Goal: Task Accomplishment & Management: Use online tool/utility

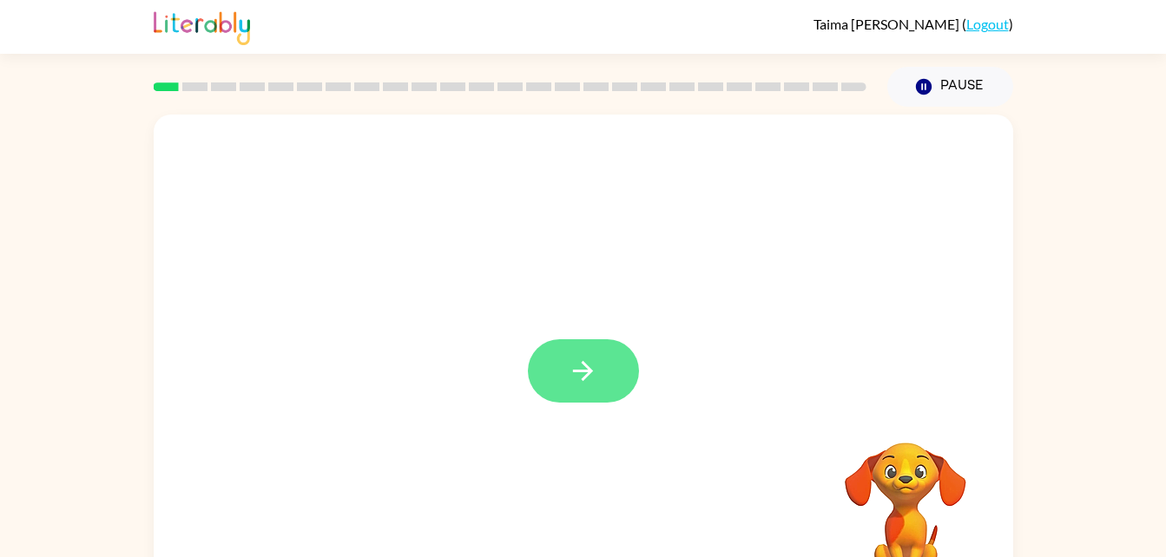
click at [567, 369] on button "button" at bounding box center [583, 371] width 111 height 63
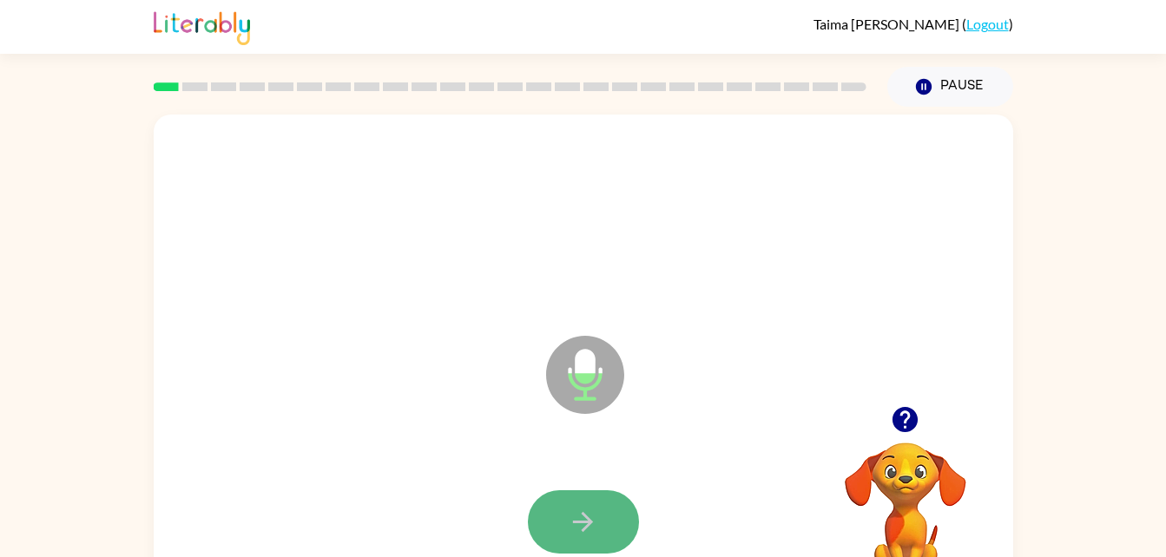
click at [569, 511] on icon "button" at bounding box center [583, 522] width 30 height 30
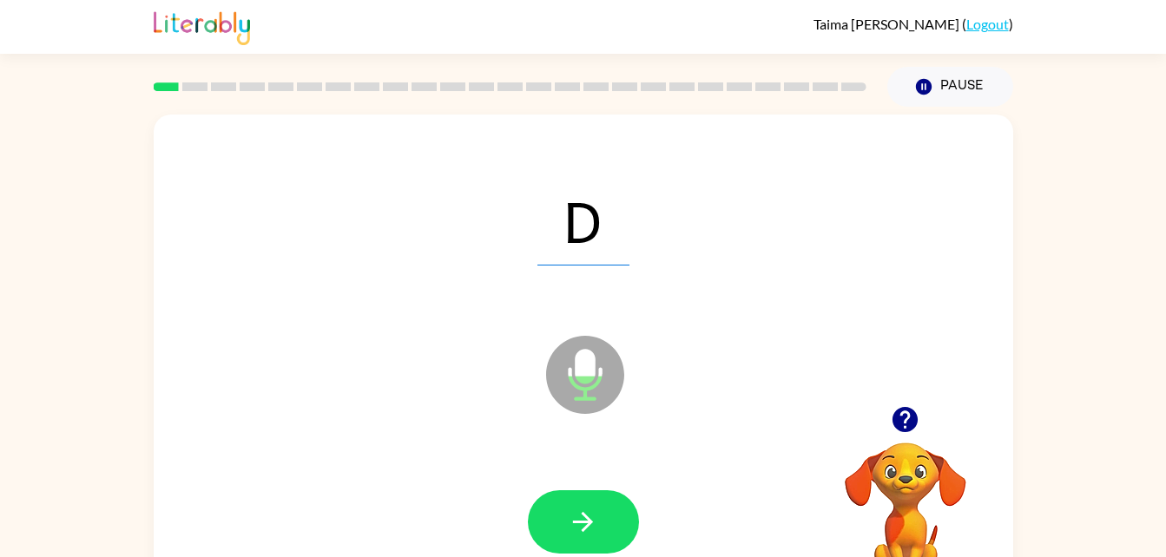
click at [930, 168] on div "D" at bounding box center [583, 220] width 825 height 142
click at [578, 523] on icon "button" at bounding box center [583, 522] width 20 height 20
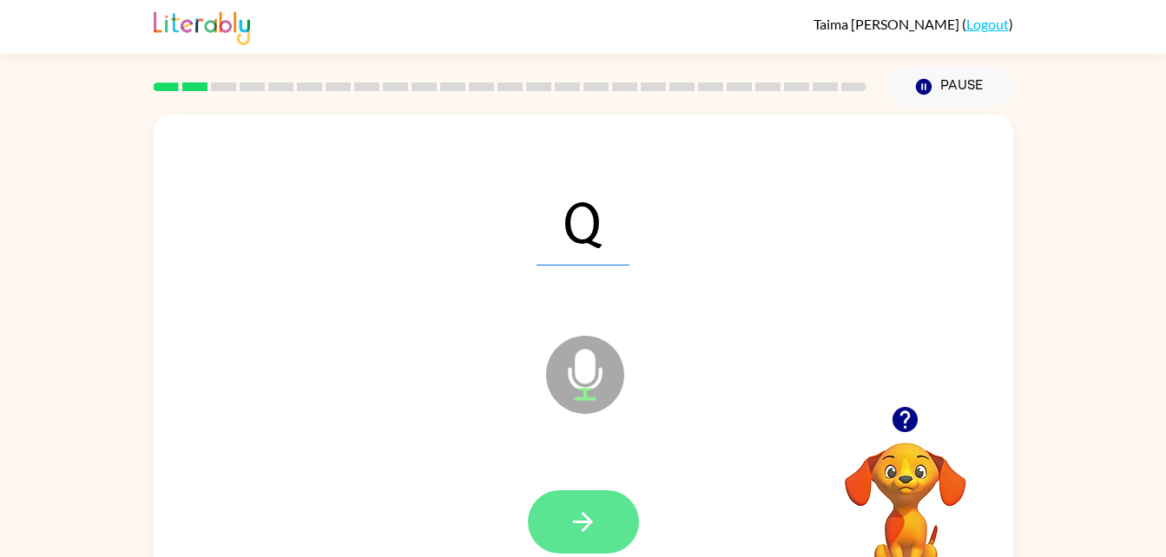
click at [537, 531] on button "button" at bounding box center [583, 522] width 111 height 63
click at [585, 523] on icon "button" at bounding box center [583, 522] width 20 height 20
click at [569, 512] on icon "button" at bounding box center [583, 522] width 30 height 30
click at [572, 504] on button "button" at bounding box center [583, 522] width 111 height 63
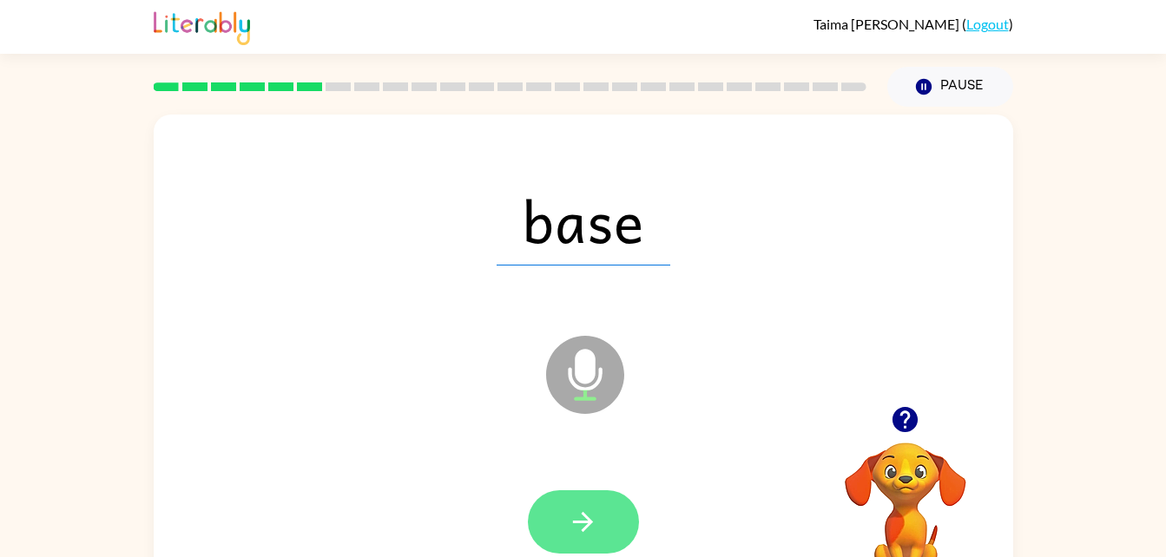
click at [623, 533] on button "button" at bounding box center [583, 522] width 111 height 63
click at [584, 519] on icon "button" at bounding box center [583, 522] width 30 height 30
click at [574, 511] on icon "button" at bounding box center [583, 522] width 30 height 30
click at [586, 511] on icon "button" at bounding box center [583, 522] width 30 height 30
click at [597, 511] on icon "button" at bounding box center [583, 522] width 30 height 30
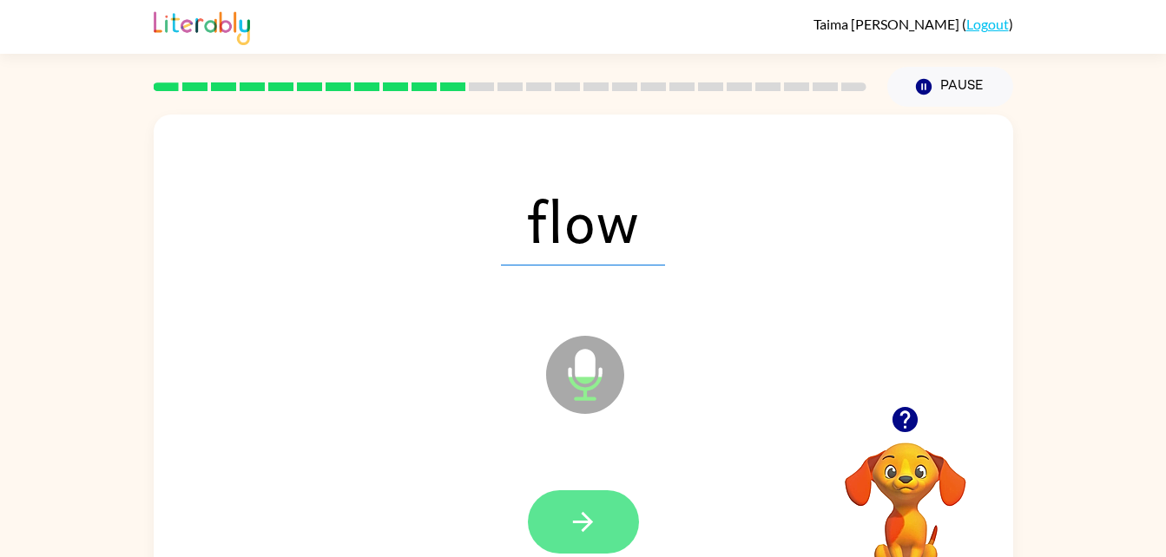
click at [570, 502] on button "button" at bounding box center [583, 522] width 111 height 63
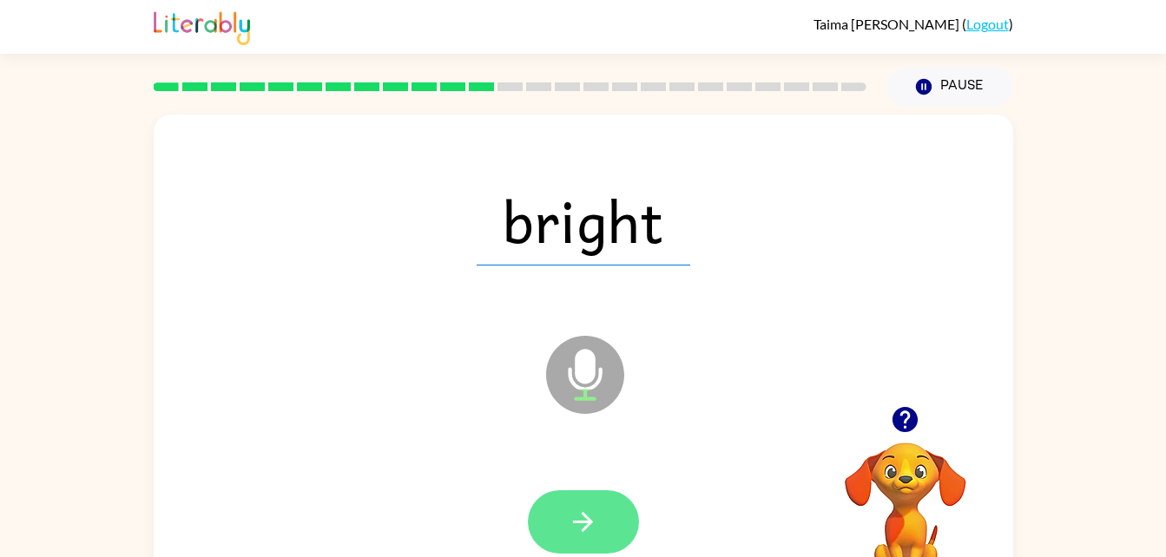
click at [568, 523] on icon "button" at bounding box center [583, 522] width 30 height 30
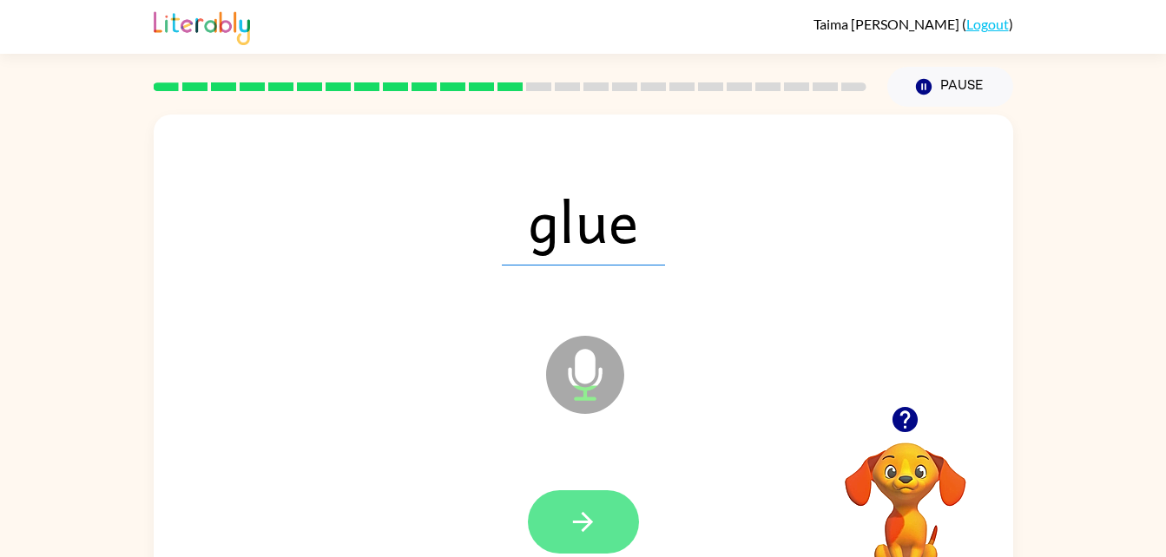
click at [572, 510] on icon "button" at bounding box center [583, 522] width 30 height 30
click at [580, 525] on icon "button" at bounding box center [583, 522] width 30 height 30
click at [586, 512] on icon "button" at bounding box center [583, 522] width 30 height 30
click at [582, 527] on icon "button" at bounding box center [583, 522] width 30 height 30
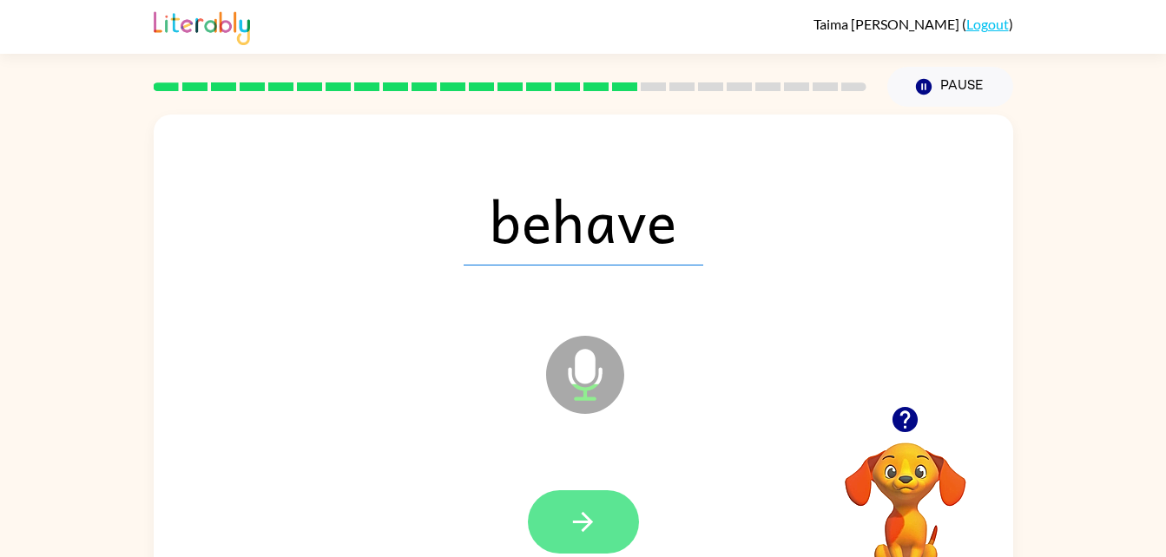
click at [570, 524] on icon "button" at bounding box center [583, 522] width 30 height 30
click at [557, 504] on button "button" at bounding box center [583, 522] width 111 height 63
click at [573, 531] on icon "button" at bounding box center [583, 522] width 30 height 30
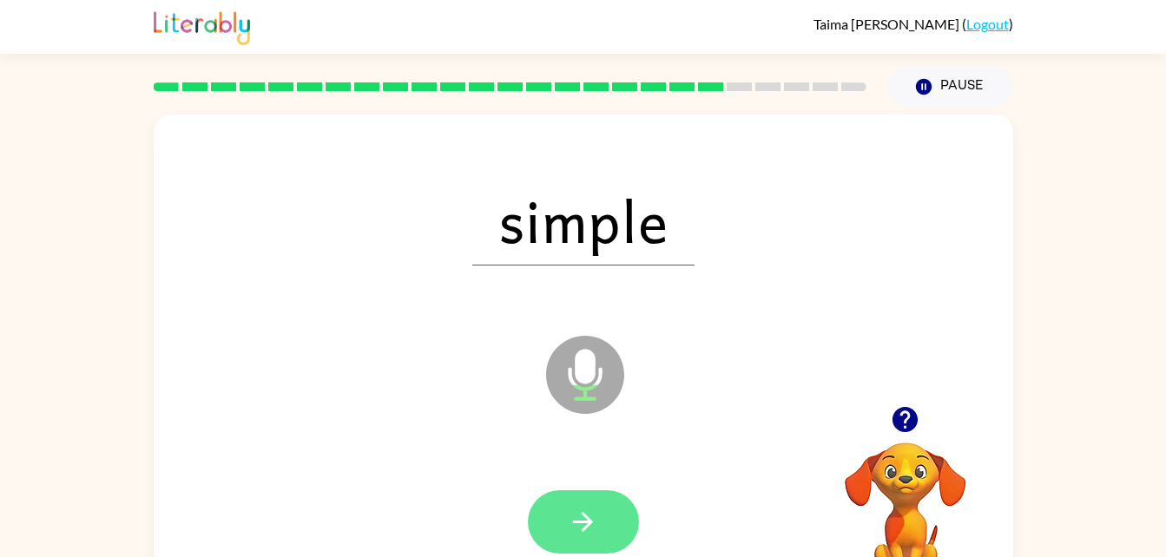
click at [575, 513] on icon "button" at bounding box center [583, 522] width 30 height 30
click at [589, 528] on icon "button" at bounding box center [583, 522] width 30 height 30
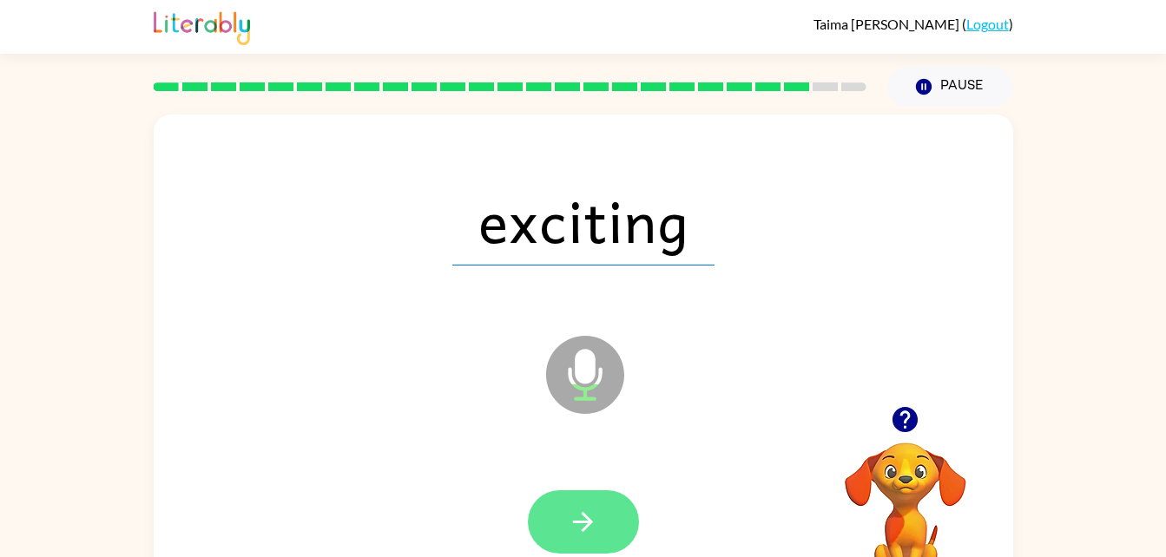
click at [576, 517] on icon "button" at bounding box center [583, 522] width 30 height 30
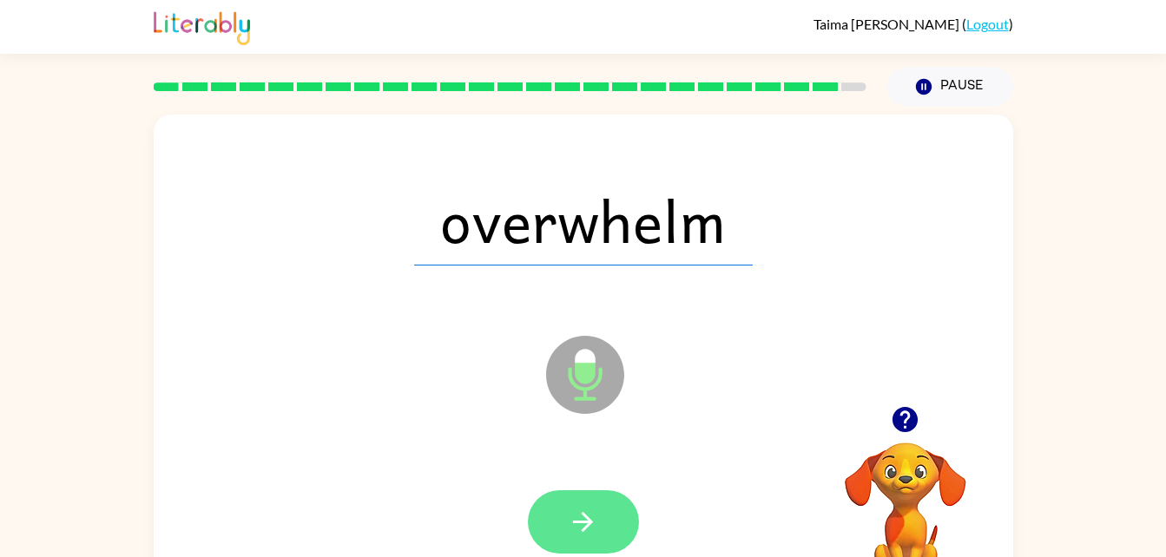
click at [577, 518] on icon "button" at bounding box center [583, 522] width 30 height 30
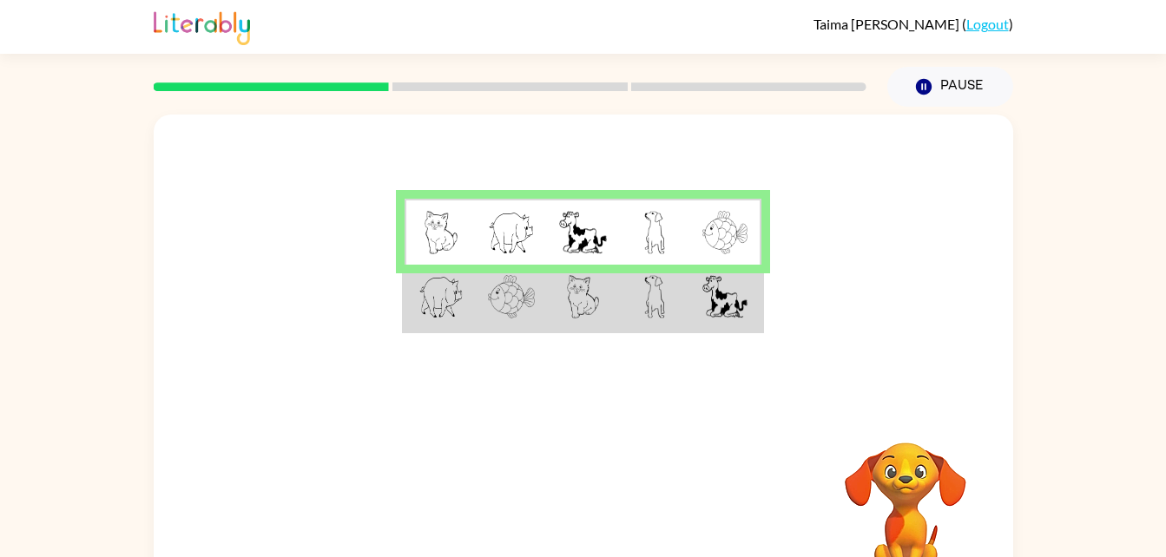
click at [685, 304] on td at bounding box center [654, 298] width 71 height 67
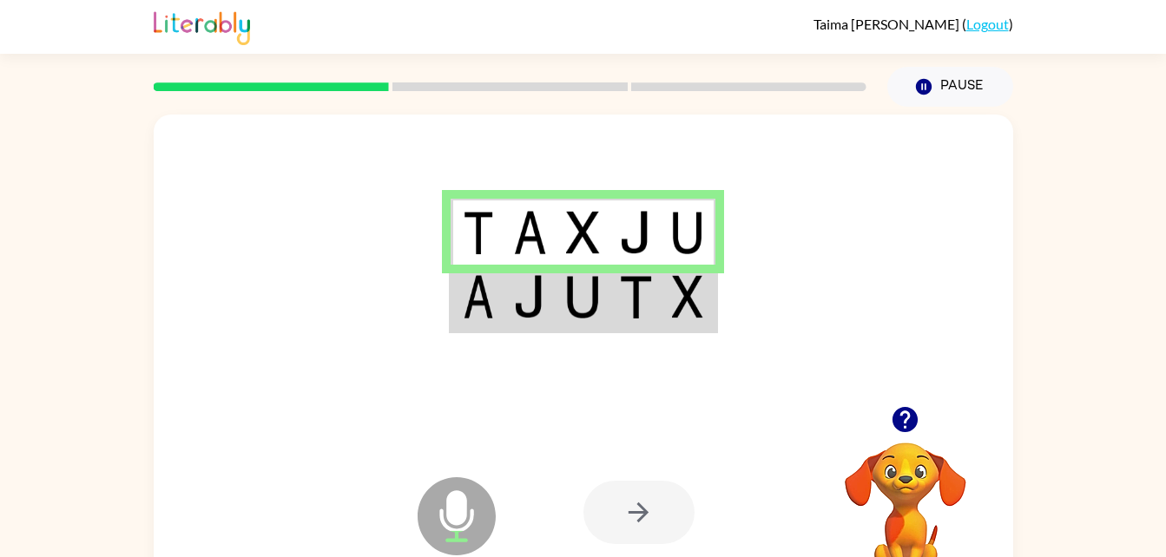
click at [561, 313] on td at bounding box center [583, 298] width 53 height 67
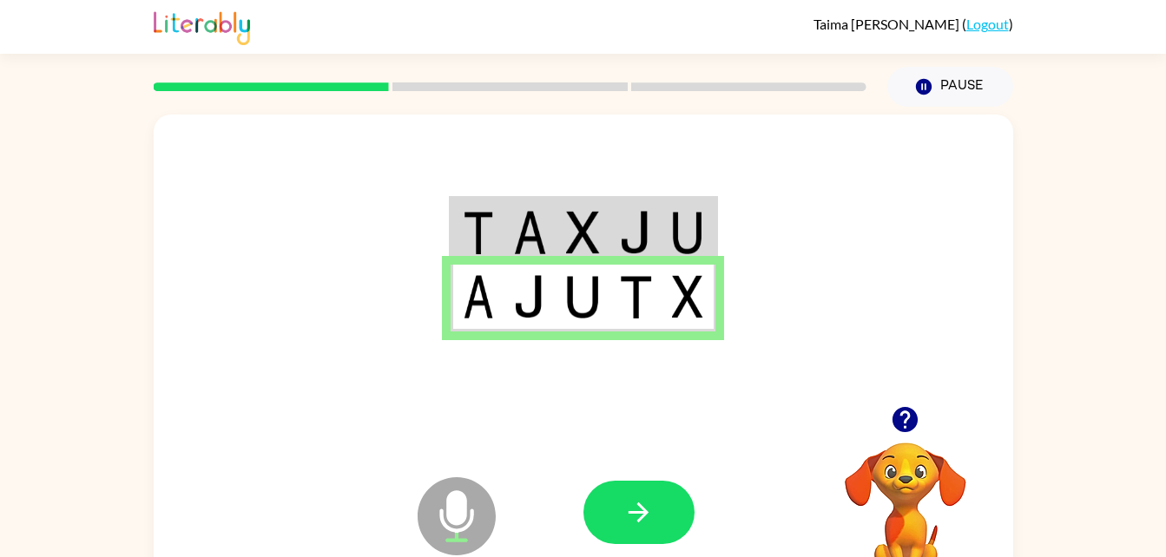
click at [454, 531] on icon "Microphone The Microphone is here when it is your turn to talk" at bounding box center [543, 538] width 260 height 130
click at [630, 518] on icon "button" at bounding box center [638, 513] width 30 height 30
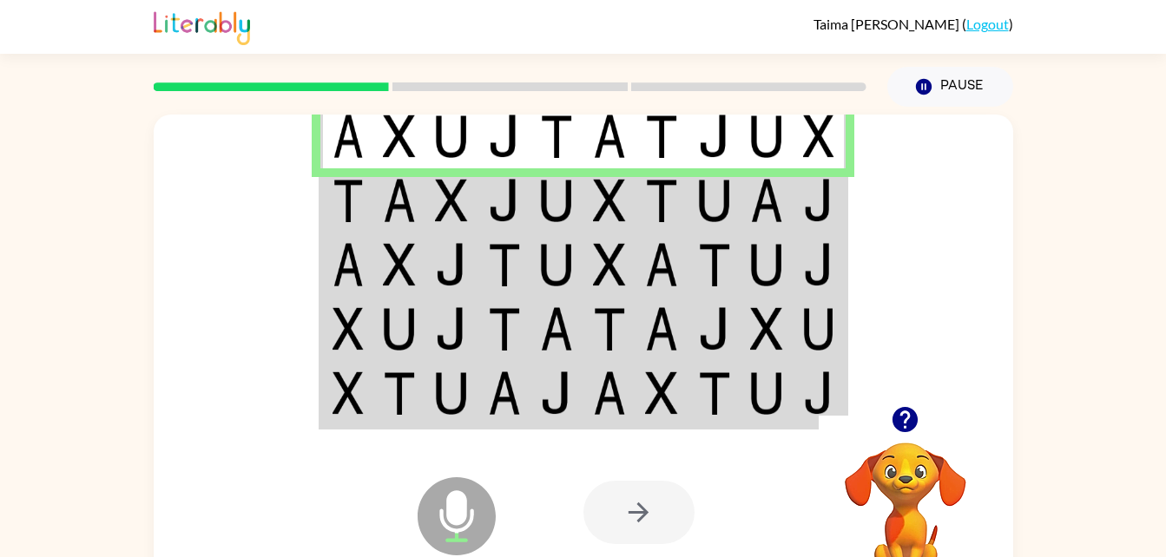
click at [500, 200] on img at bounding box center [504, 200] width 33 height 43
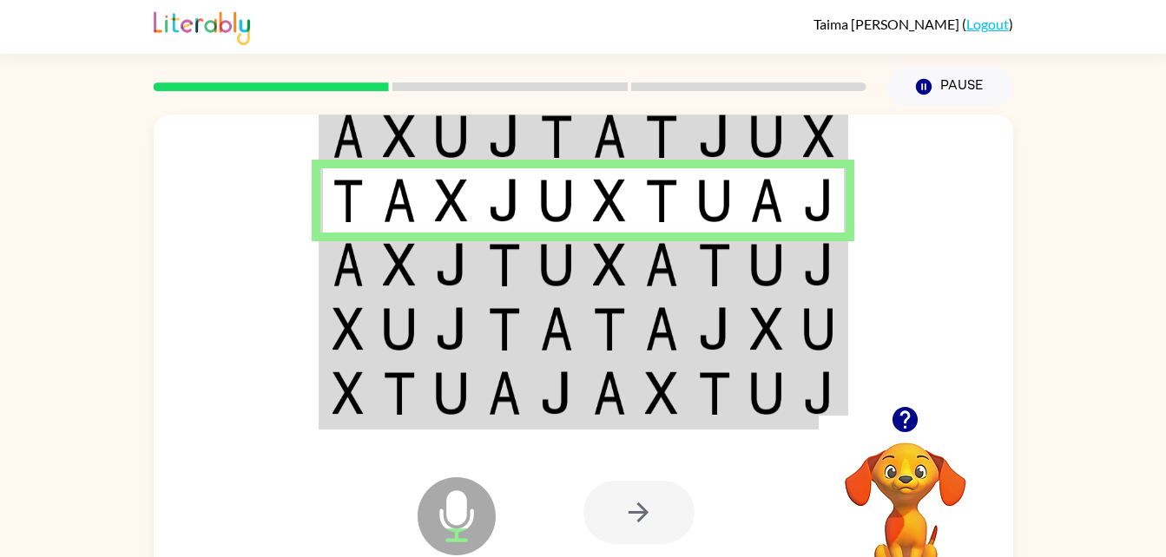
click at [465, 270] on img at bounding box center [451, 264] width 33 height 43
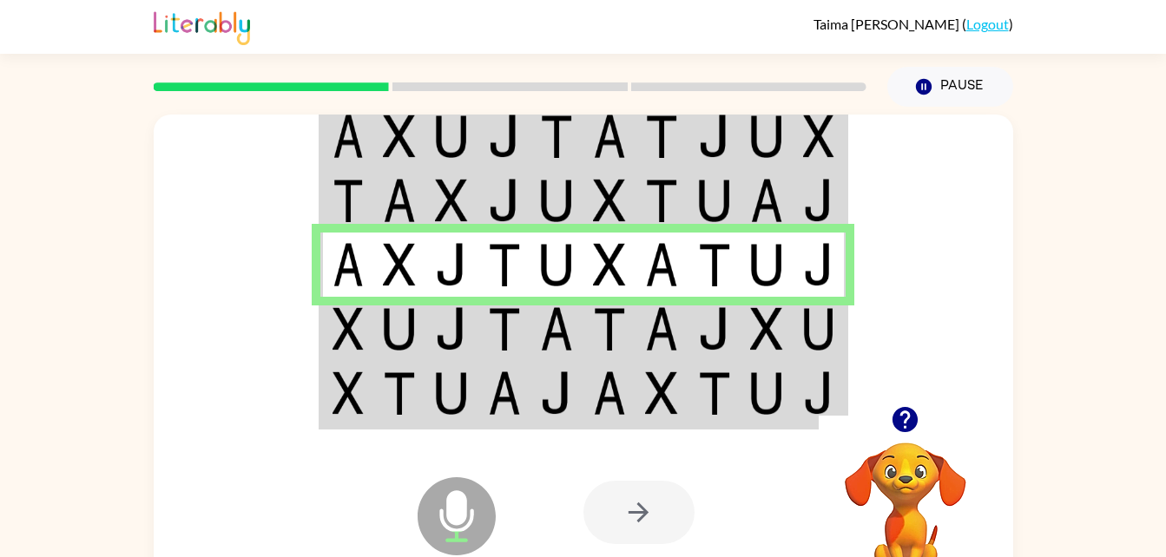
click at [549, 336] on img at bounding box center [556, 328] width 33 height 43
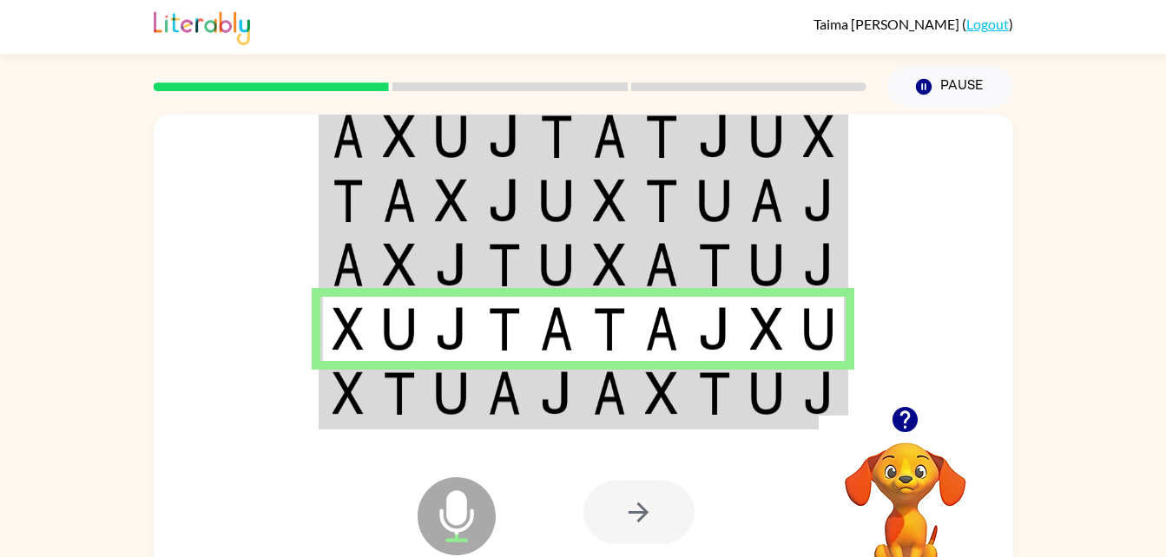
click at [470, 387] on td at bounding box center [451, 394] width 53 height 67
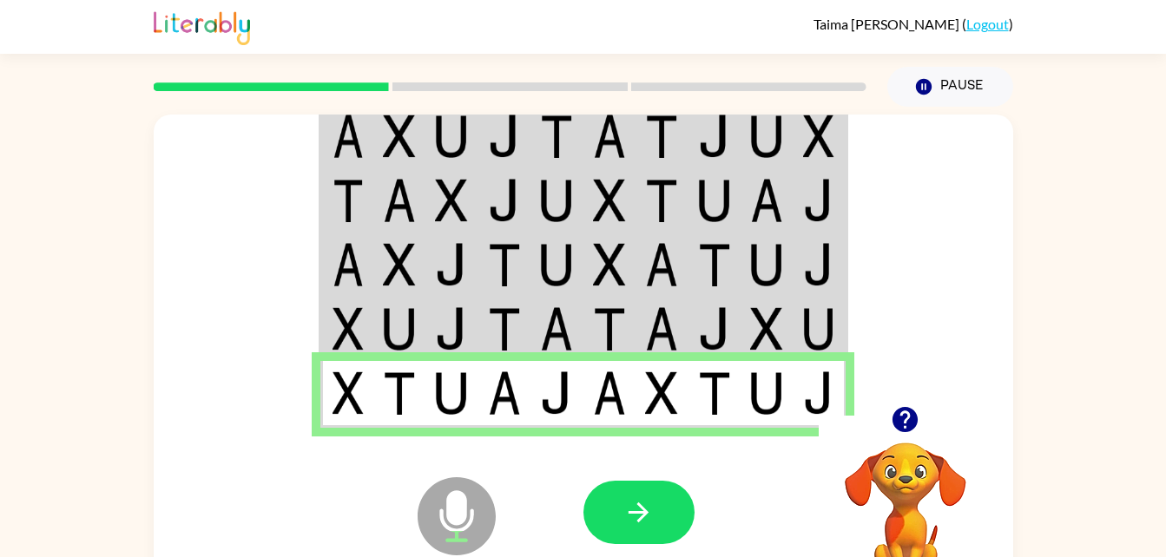
click at [664, 511] on button "button" at bounding box center [639, 512] width 111 height 63
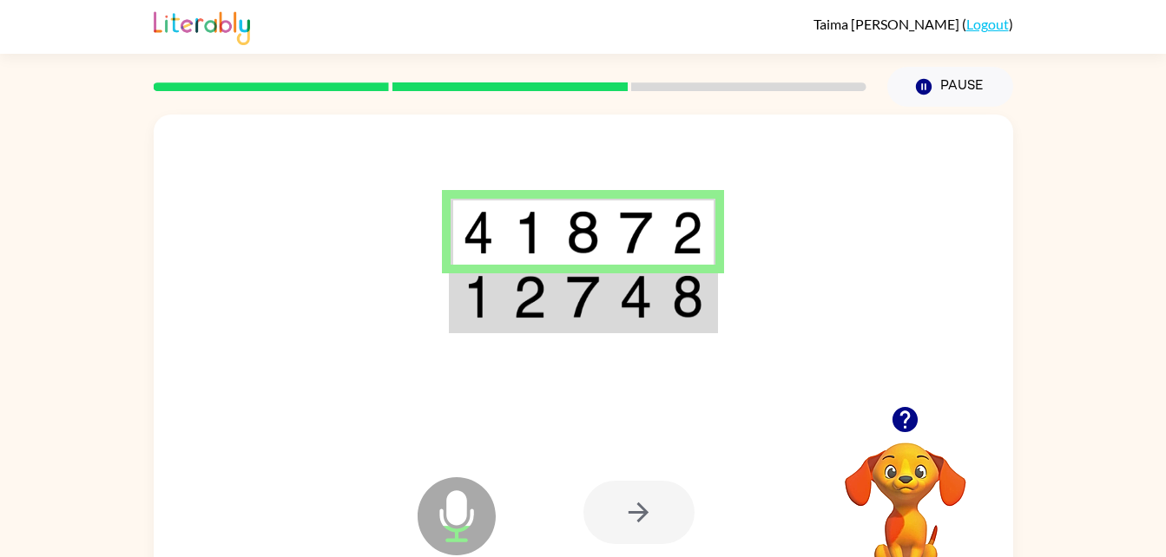
click at [575, 298] on img at bounding box center [582, 296] width 33 height 43
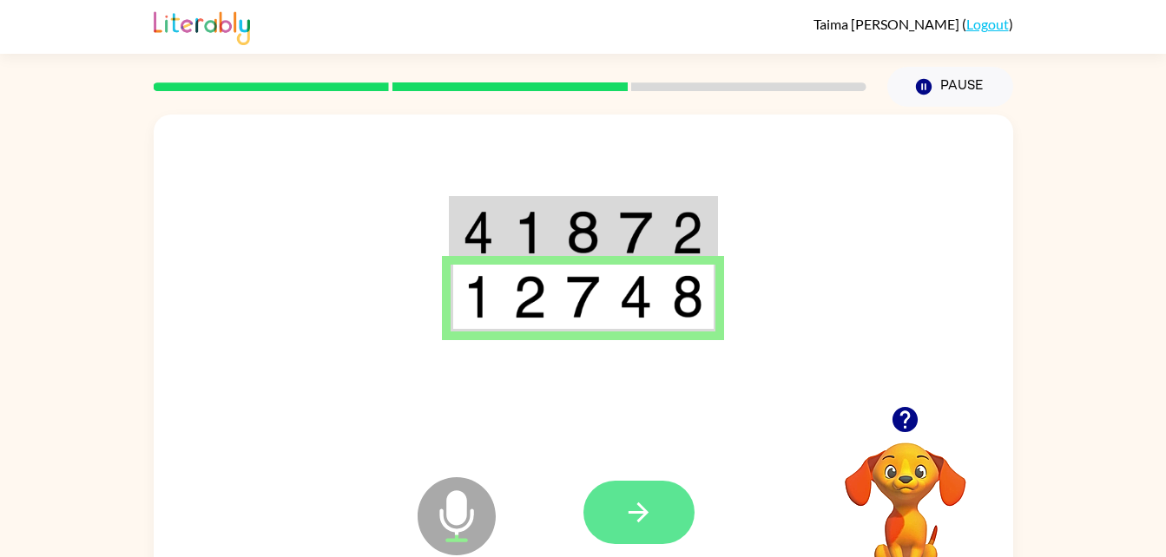
click at [639, 506] on icon "button" at bounding box center [639, 513] width 20 height 20
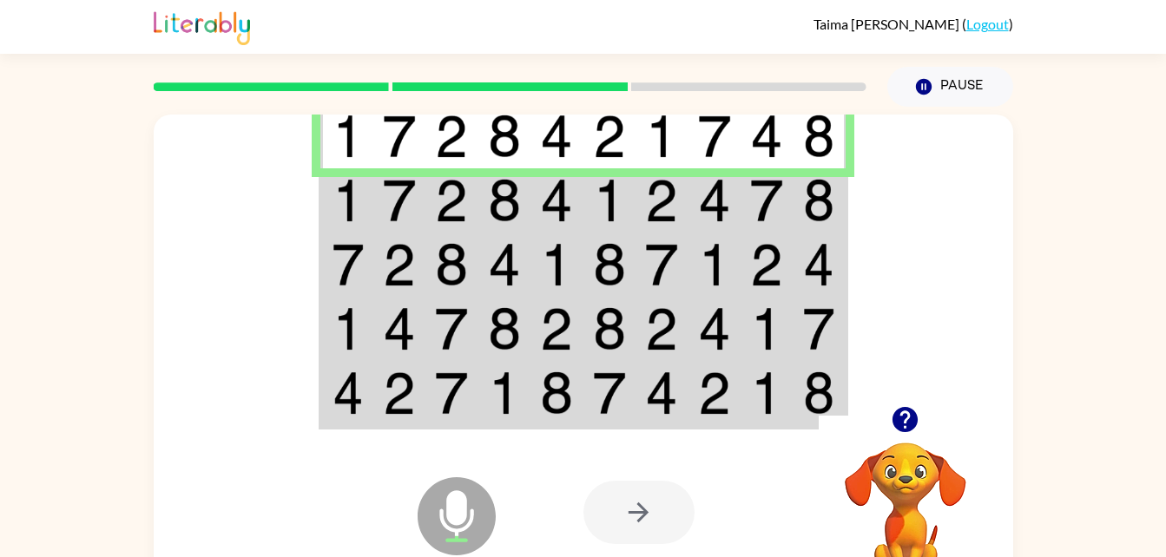
click at [421, 205] on td at bounding box center [399, 200] width 53 height 64
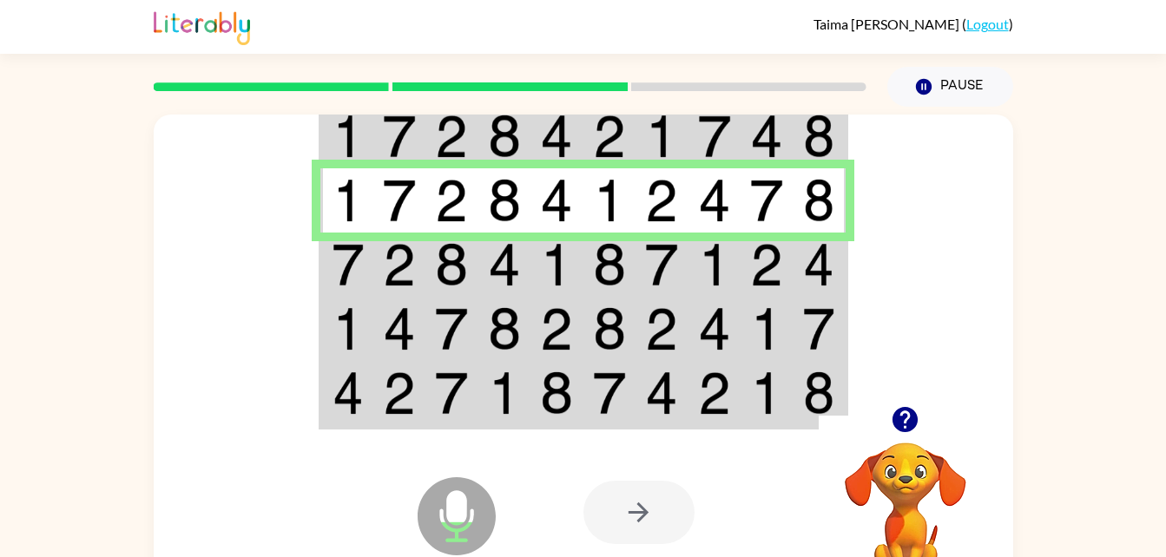
click at [758, 260] on img at bounding box center [766, 264] width 33 height 43
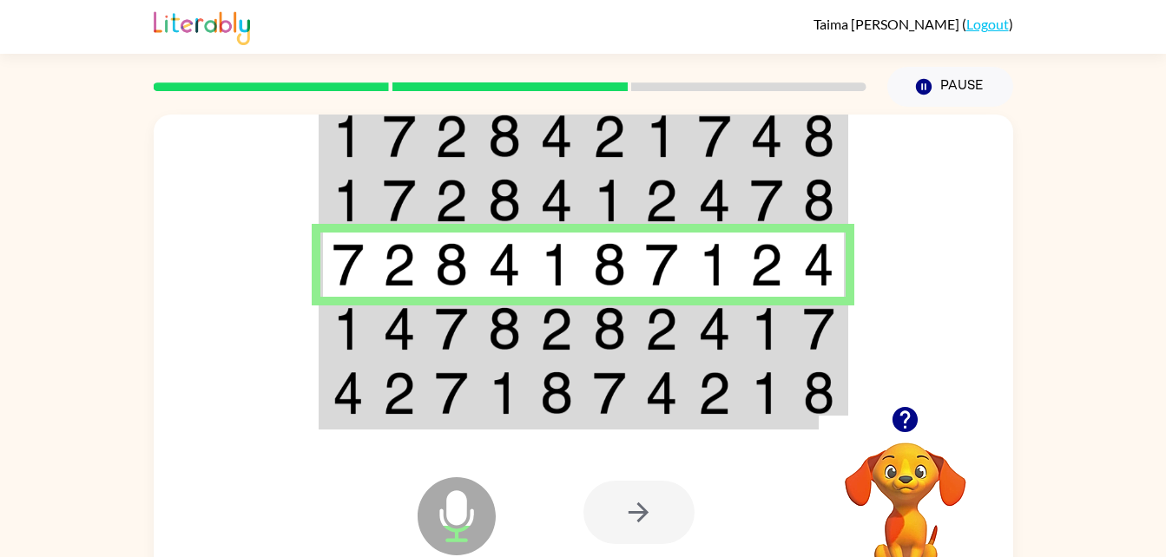
click at [689, 335] on td at bounding box center [715, 329] width 53 height 64
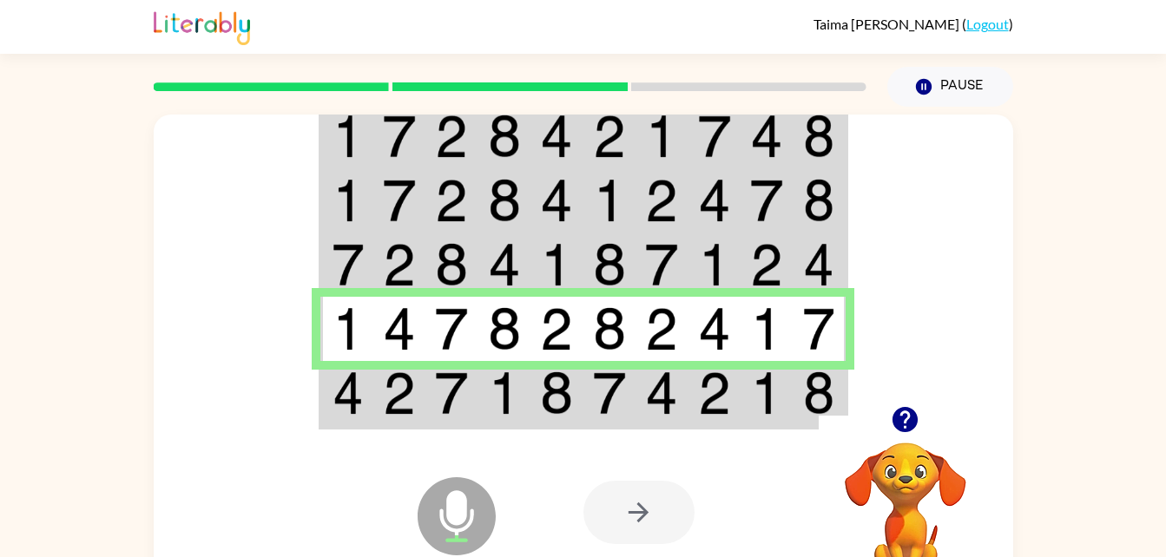
click at [549, 405] on img at bounding box center [556, 393] width 33 height 43
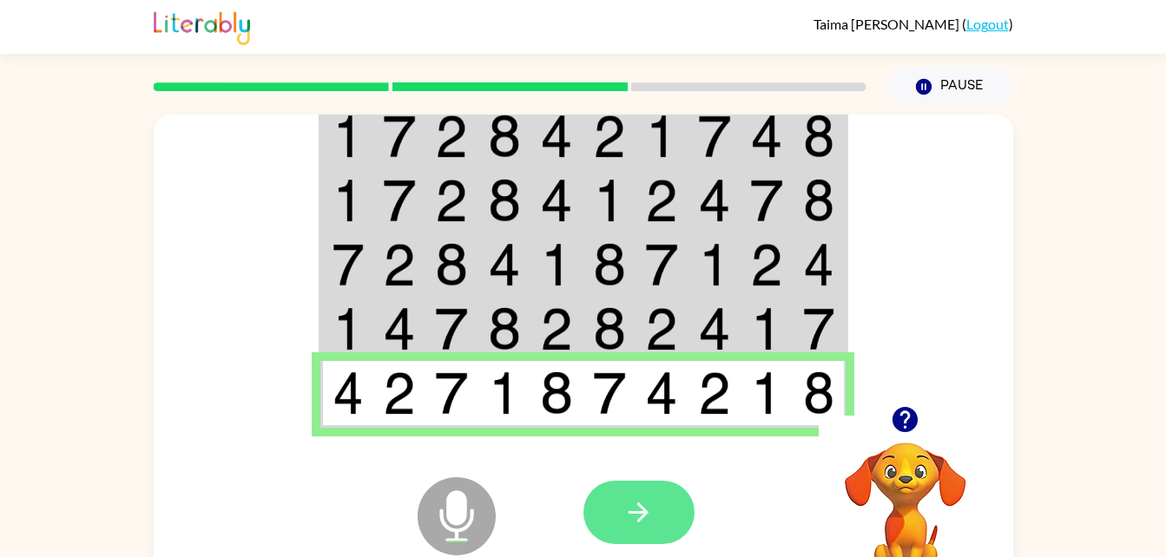
click at [656, 511] on button "button" at bounding box center [639, 512] width 111 height 63
